Goal: Task Accomplishment & Management: Manage account settings

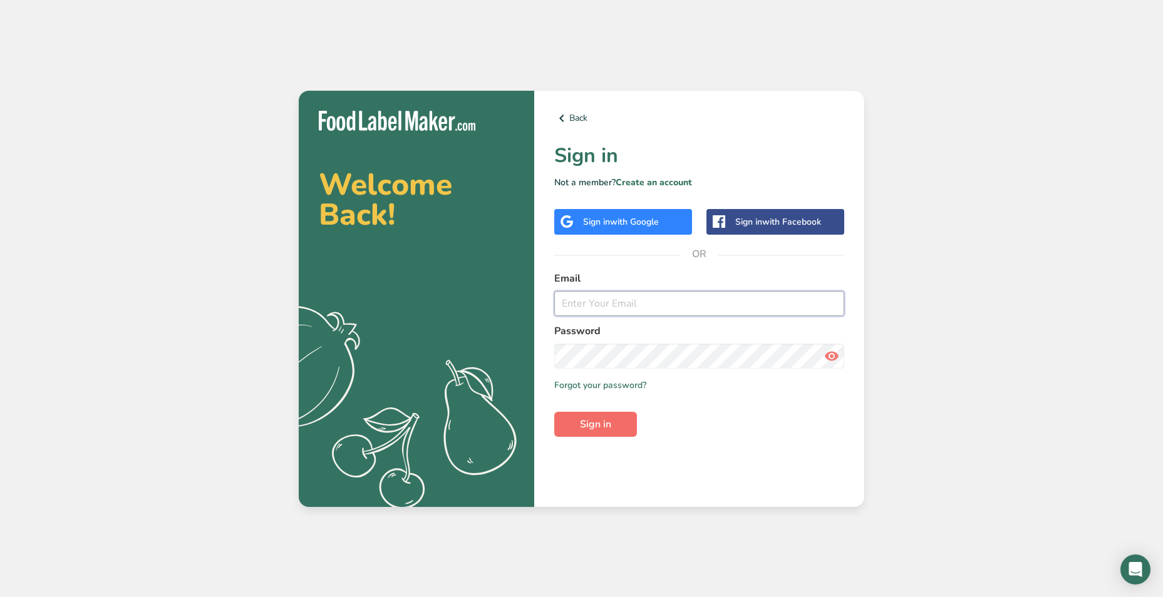
type input "[PERSON_NAME][EMAIL_ADDRESS][DOMAIN_NAME]"
click at [607, 425] on span "Sign in" at bounding box center [595, 424] width 31 height 15
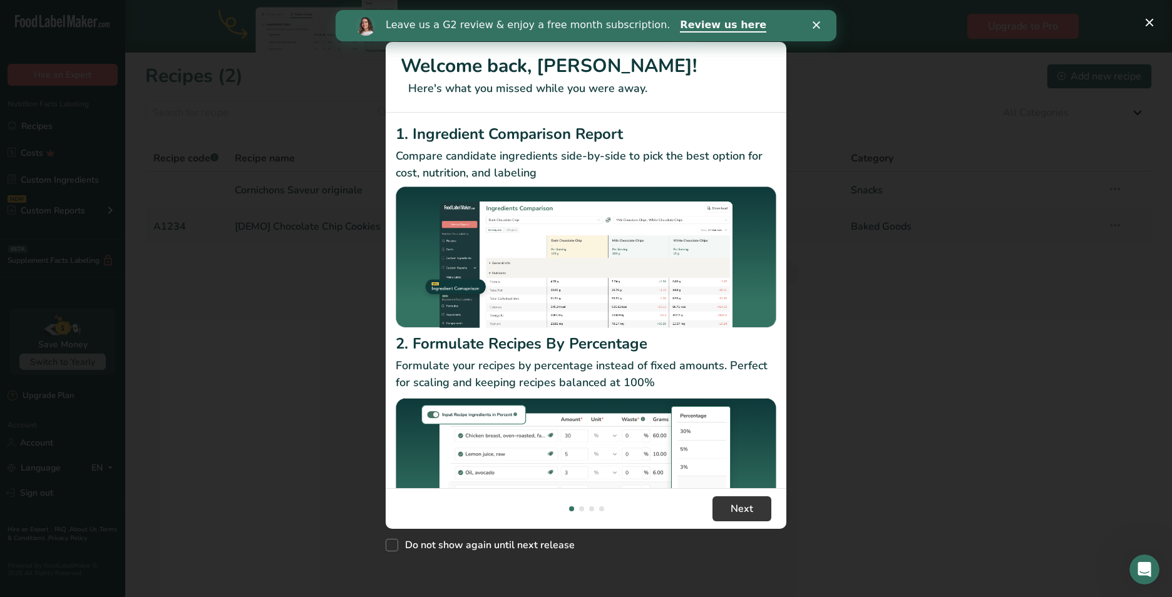
click at [815, 22] on icon "Fermer" at bounding box center [817, 25] width 8 height 8
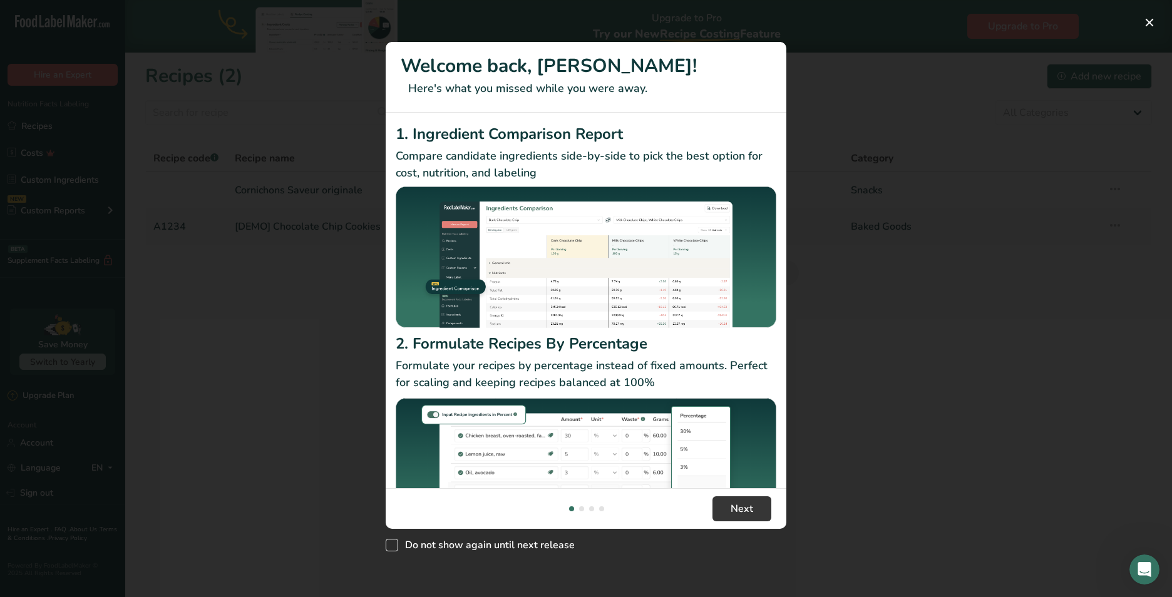
click at [396, 547] on span "New Features" at bounding box center [392, 545] width 13 height 13
click at [394, 547] on input "Do not show again until next release" at bounding box center [390, 545] width 8 height 8
checkbox input "true"
click at [755, 507] on button "Next" at bounding box center [742, 509] width 59 height 25
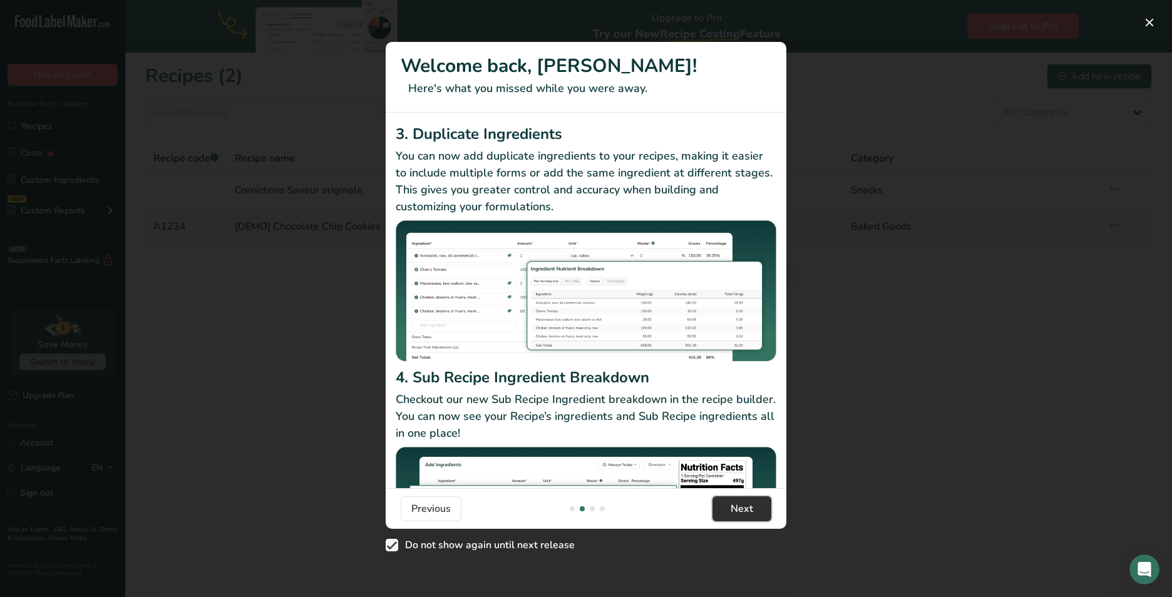
click at [755, 507] on button "Next" at bounding box center [742, 509] width 59 height 25
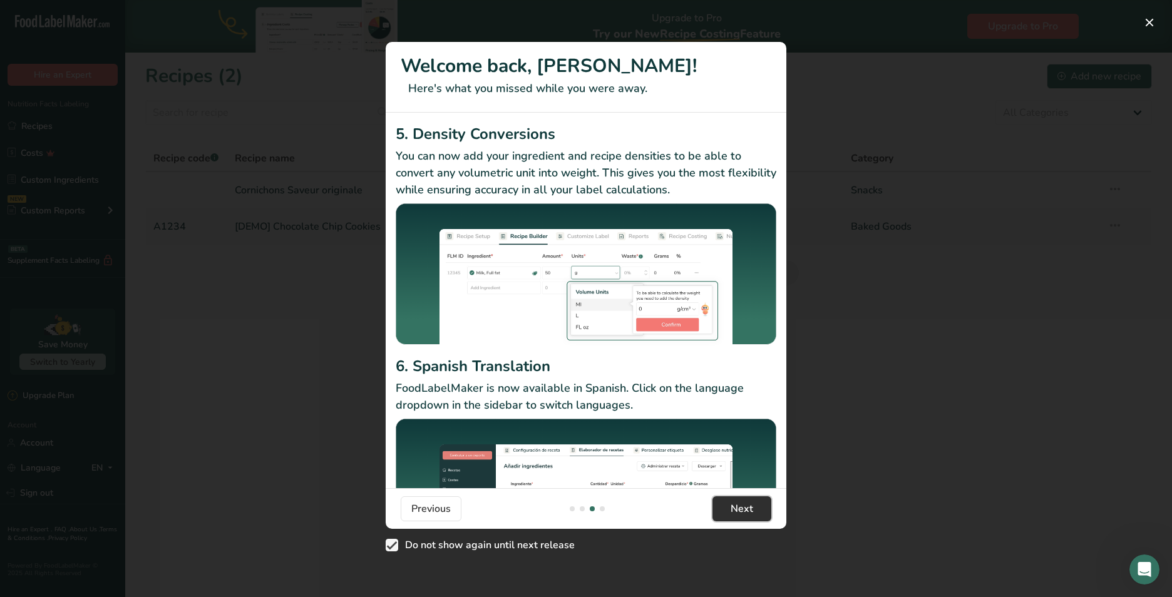
click at [755, 507] on button "Next" at bounding box center [742, 509] width 59 height 25
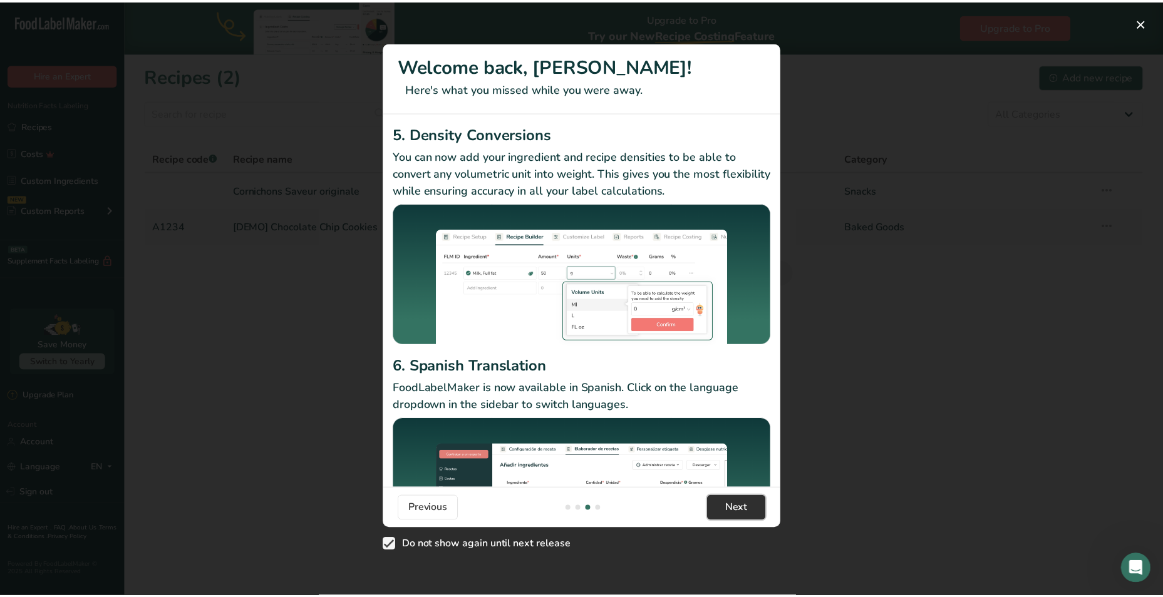
scroll to position [0, 1202]
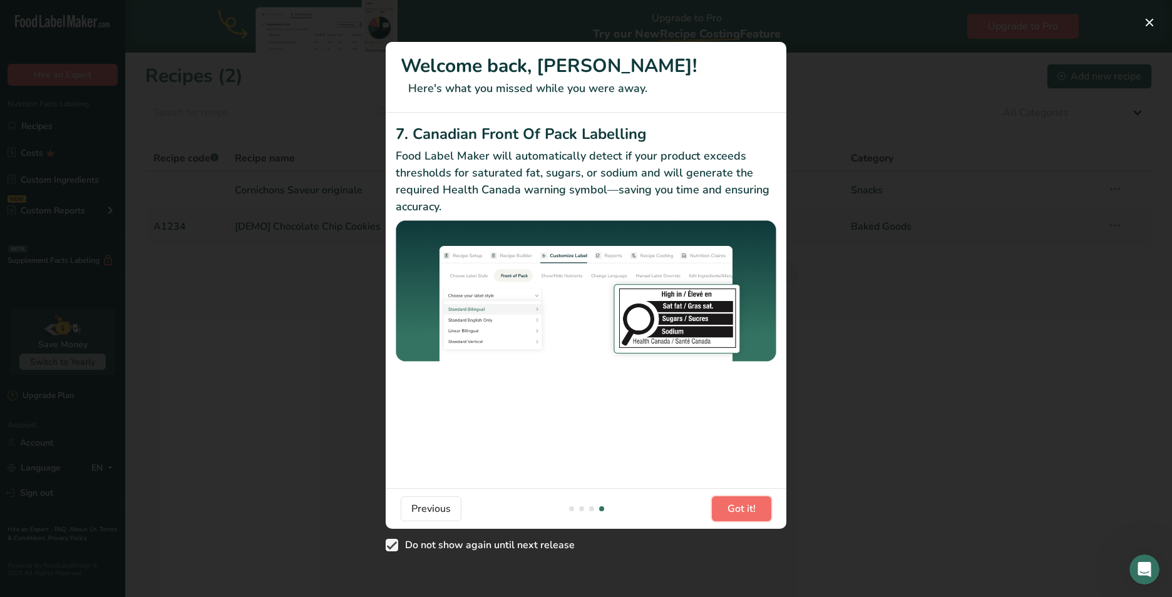
click at [755, 507] on span "Got it!" at bounding box center [742, 509] width 28 height 15
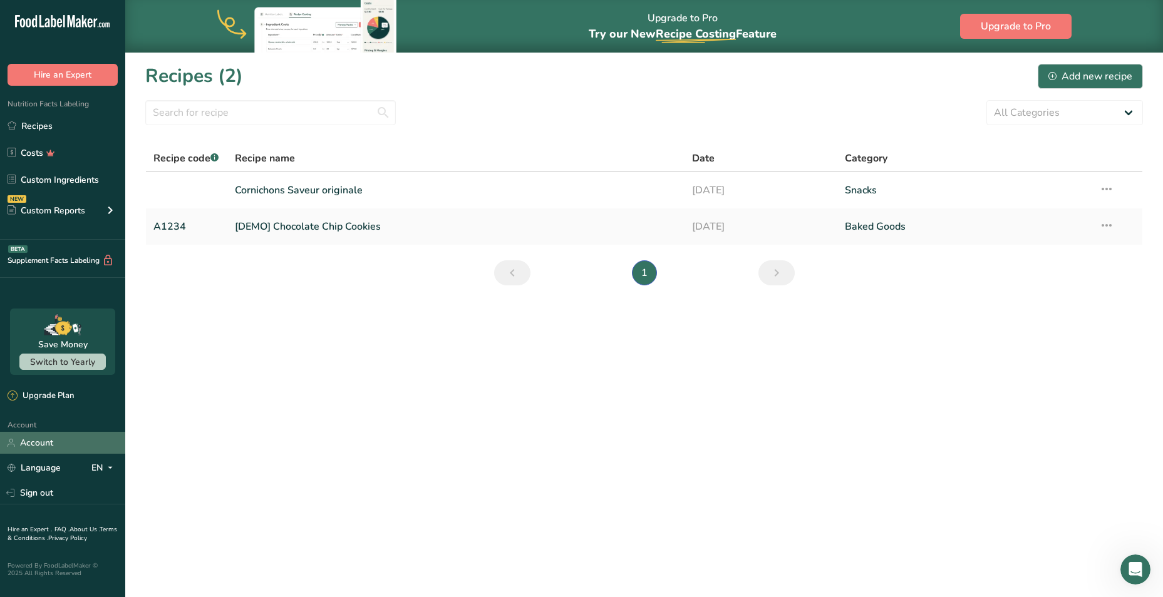
click at [48, 440] on link "Account" at bounding box center [62, 443] width 125 height 22
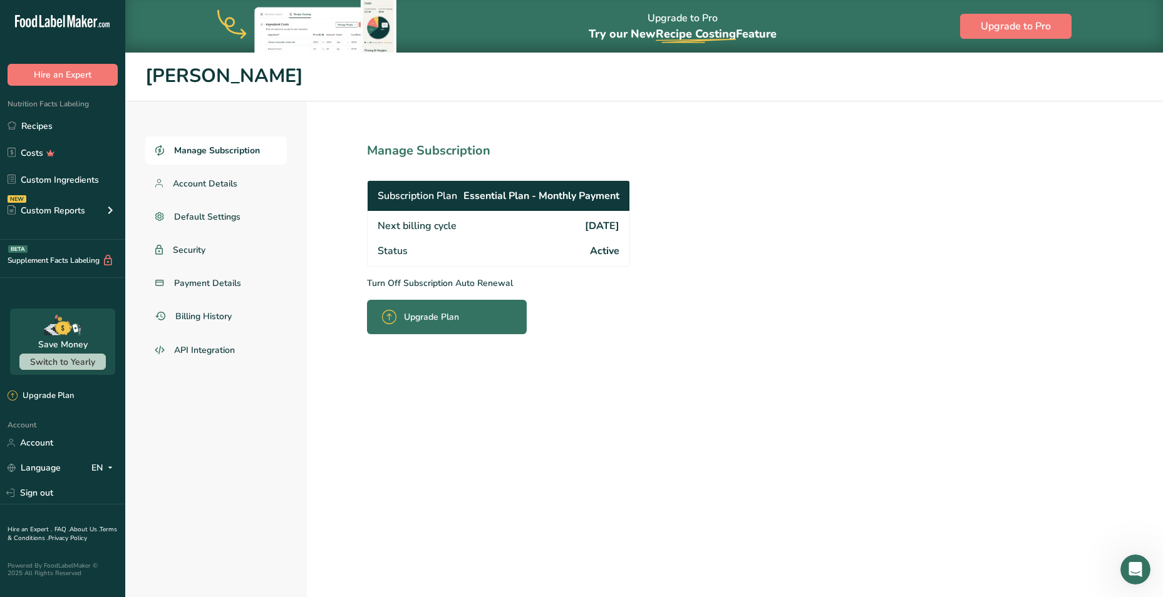
click at [425, 282] on p "Turn Off Subscription Auto Renewal" at bounding box center [526, 283] width 318 height 13
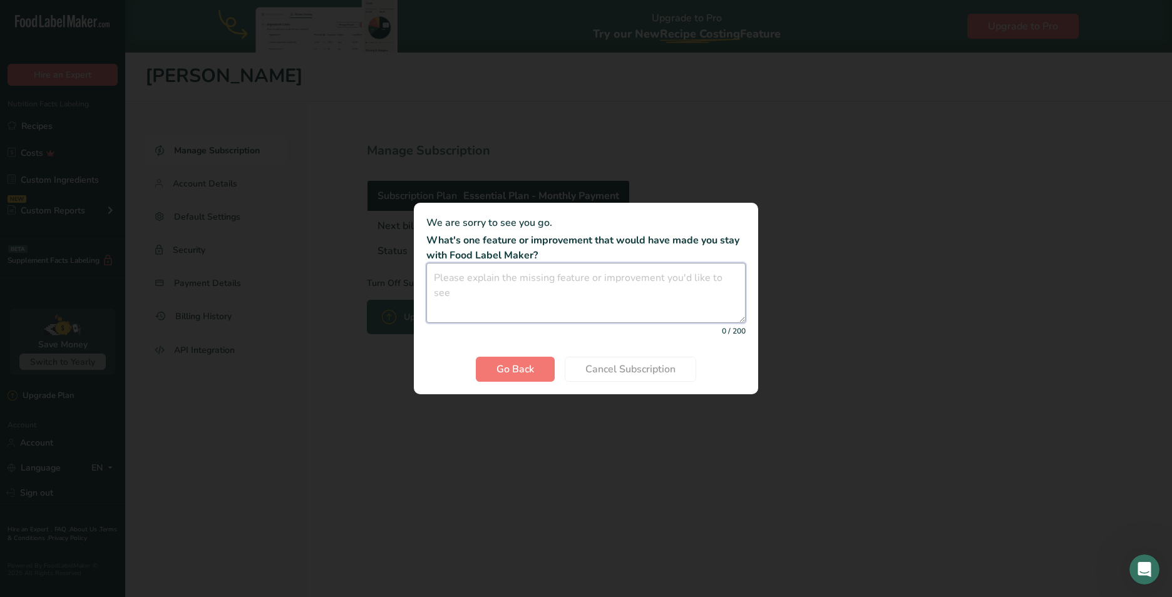
click at [549, 281] on textarea "Cancel subscription modal" at bounding box center [585, 293] width 319 height 60
click at [508, 370] on span "Go Back" at bounding box center [516, 369] width 38 height 15
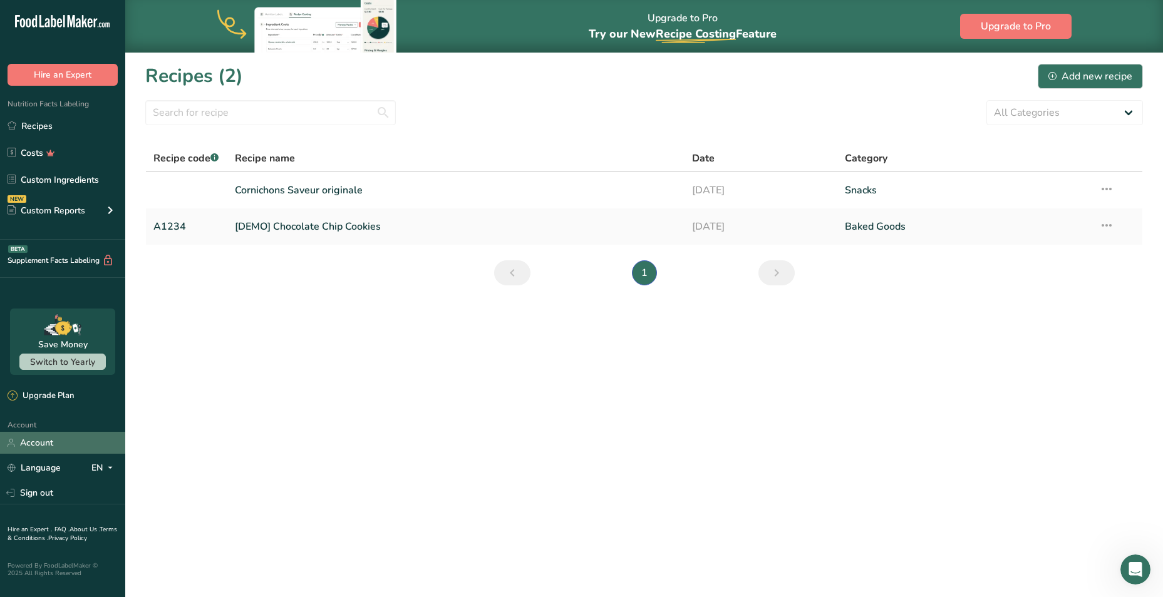
click at [49, 445] on link "Account" at bounding box center [62, 443] width 125 height 22
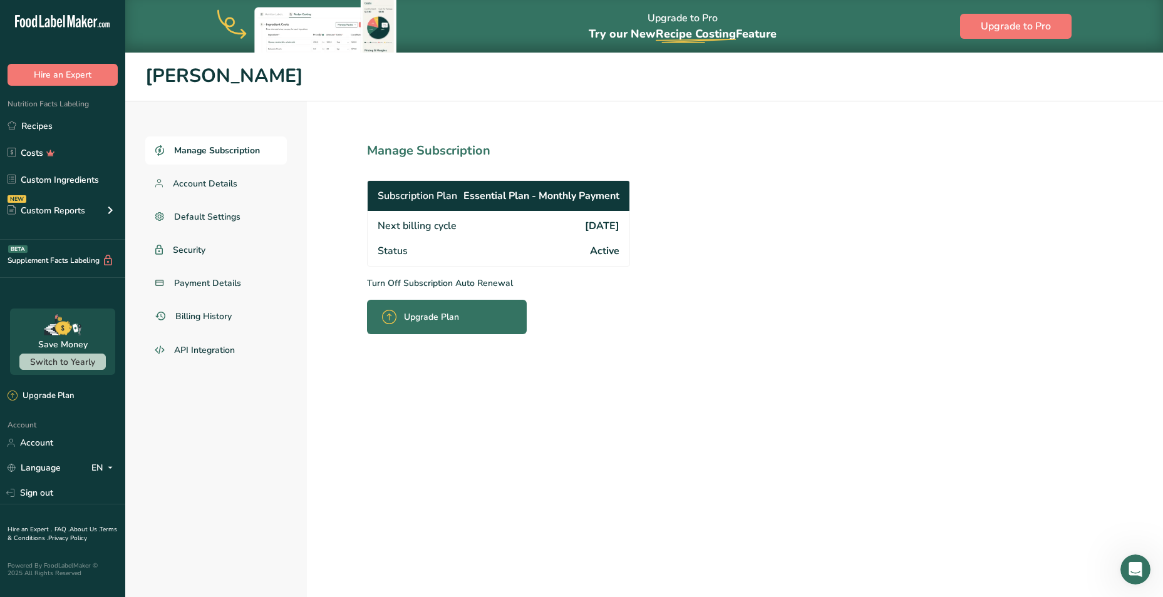
click at [477, 279] on p "Turn Off Subscription Auto Renewal" at bounding box center [526, 283] width 318 height 13
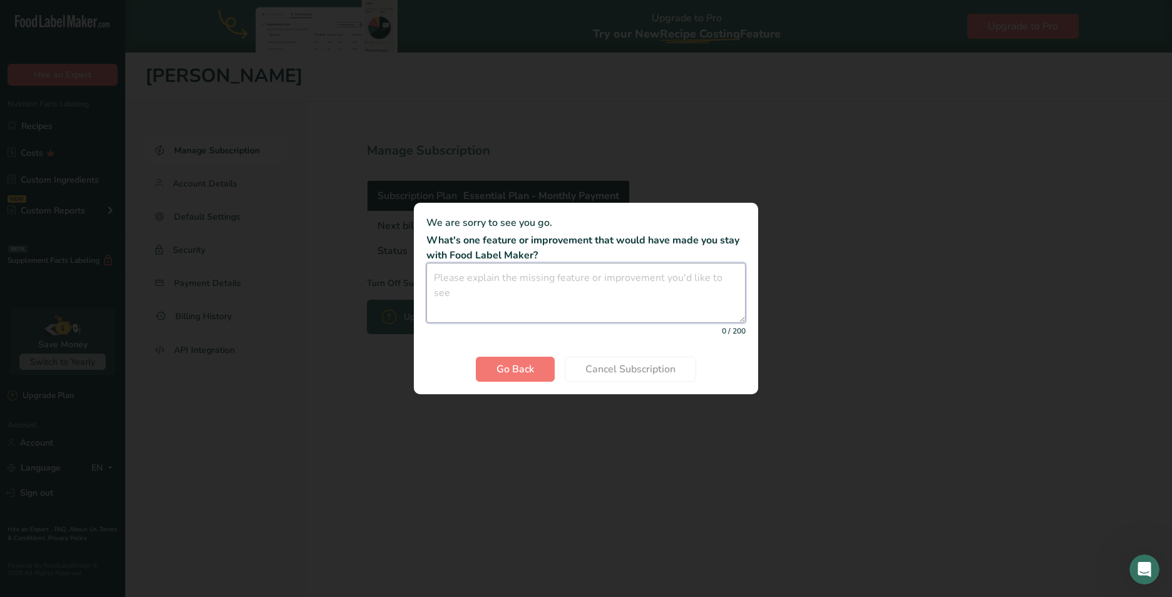
click at [506, 282] on textarea "Cancel subscription modal" at bounding box center [585, 293] width 319 height 60
click at [440, 280] on textarea "to buy one label at the time instead of suscription." at bounding box center [585, 293] width 319 height 60
type textarea "To buy one label at the time instead of suscription."
click at [609, 368] on span "Cancel Subscription" at bounding box center [631, 369] width 90 height 15
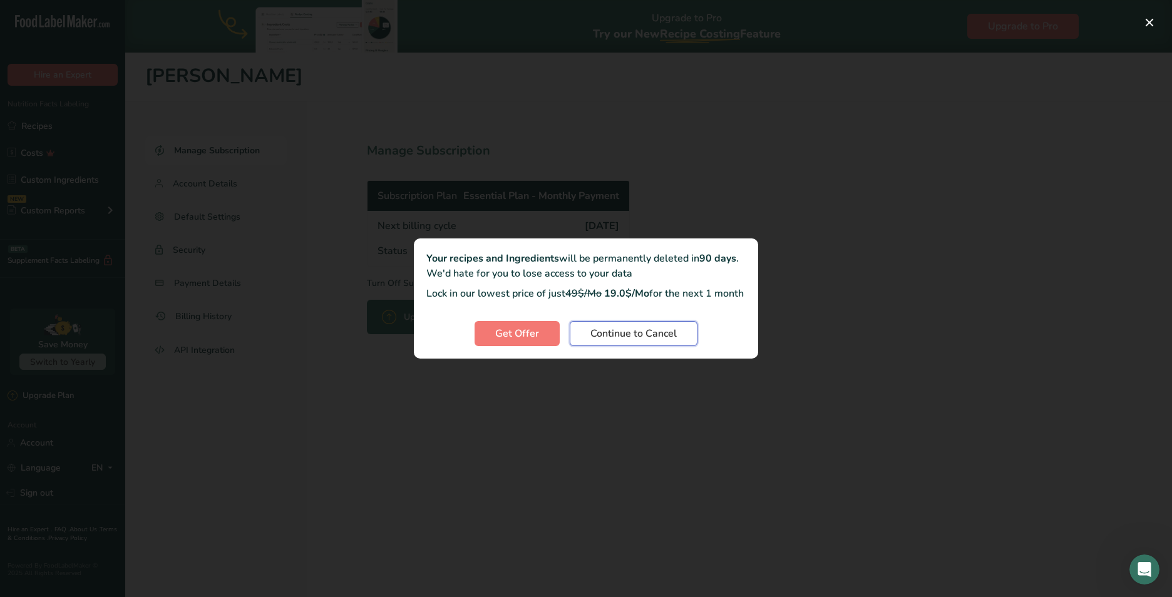
click at [650, 341] on span "Continue to Cancel" at bounding box center [634, 333] width 86 height 15
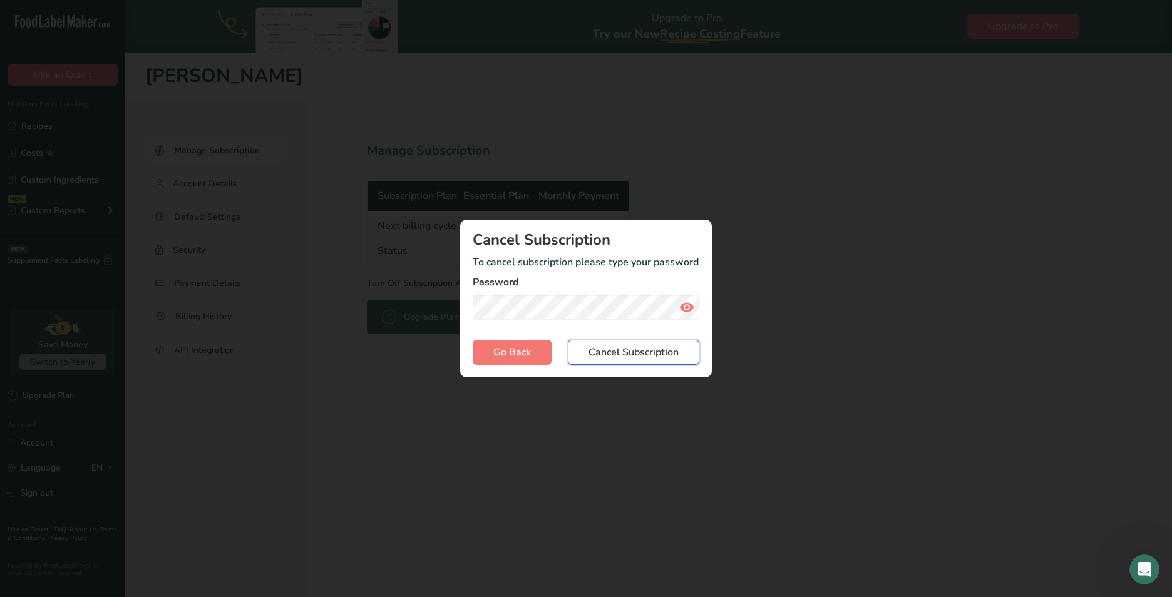
click at [621, 352] on span "Cancel Subscription" at bounding box center [634, 352] width 90 height 15
